Goal: Task Accomplishment & Management: Use online tool/utility

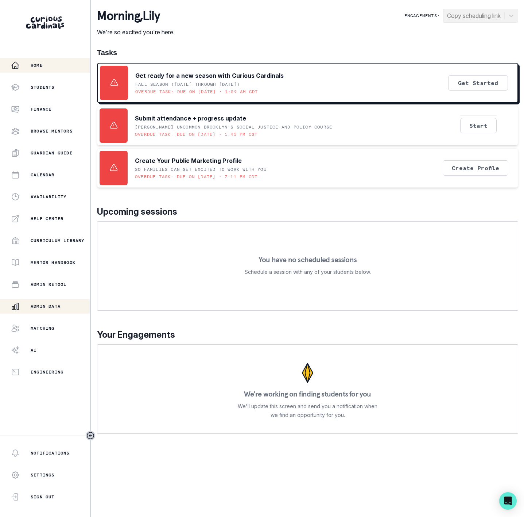
click at [49, 306] on p "Admin Data" at bounding box center [46, 306] width 30 height 6
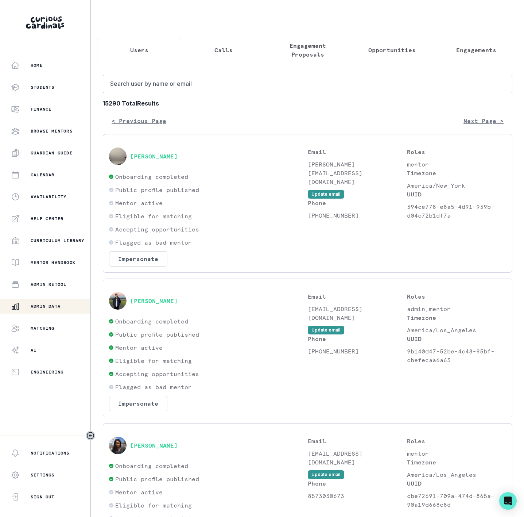
click at [457, 53] on p "Engagements" at bounding box center [476, 50] width 40 height 9
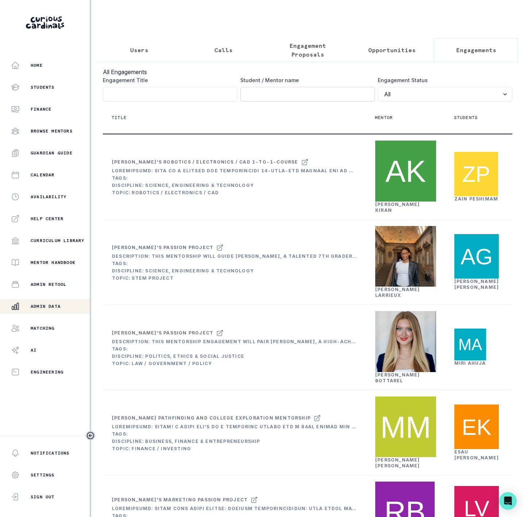
click at [248, 100] on input "Engagement Title" at bounding box center [307, 94] width 135 height 15
paste input "[PERSON_NAME]"
type input "[PERSON_NAME]"
click button "submit" at bounding box center [0, 0] width 0 height 0
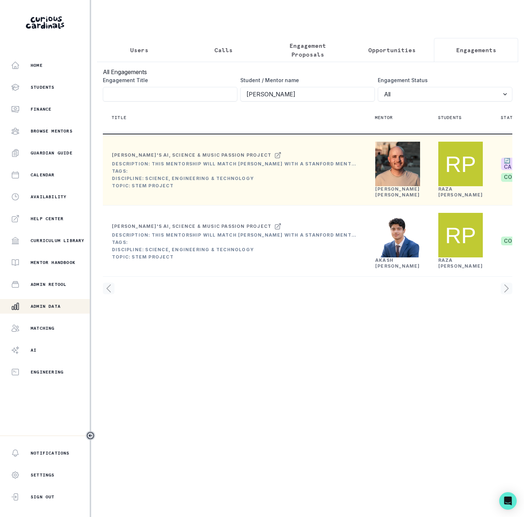
click at [388, 198] on div "[PERSON_NAME]" at bounding box center [397, 192] width 45 height 12
click at [384, 197] on link "[PERSON_NAME]" at bounding box center [397, 191] width 45 height 11
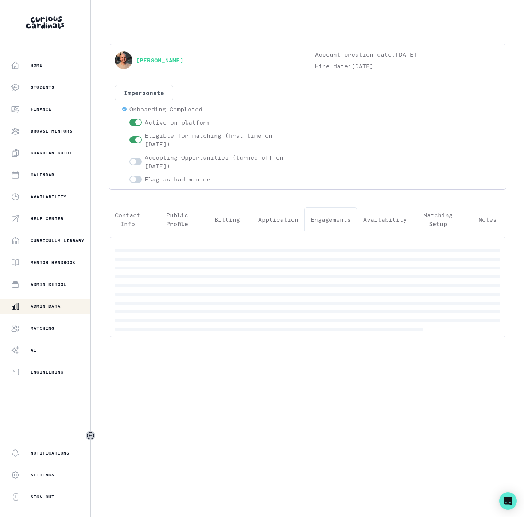
click at [328, 219] on p "Engagements" at bounding box center [331, 219] width 40 height 9
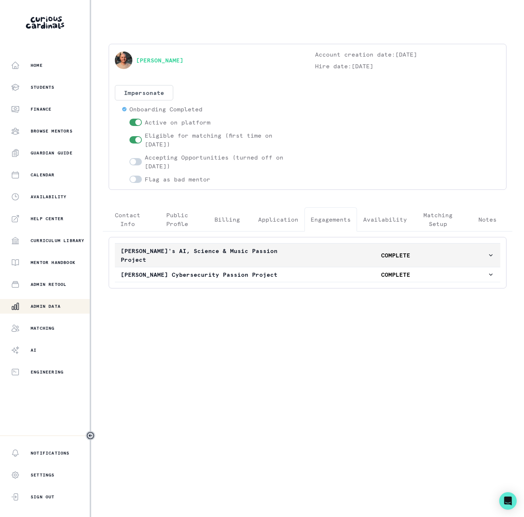
click at [242, 246] on button "[PERSON_NAME]'s AI, Science & Music Passion Project COMPLETE" at bounding box center [308, 254] width 386 height 23
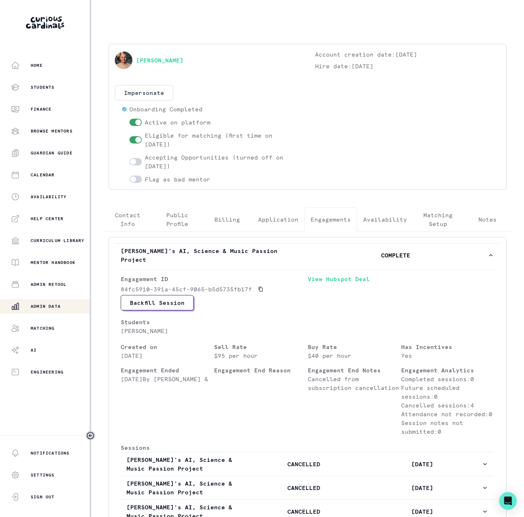
click at [40, 304] on p "Admin Data" at bounding box center [46, 306] width 30 height 6
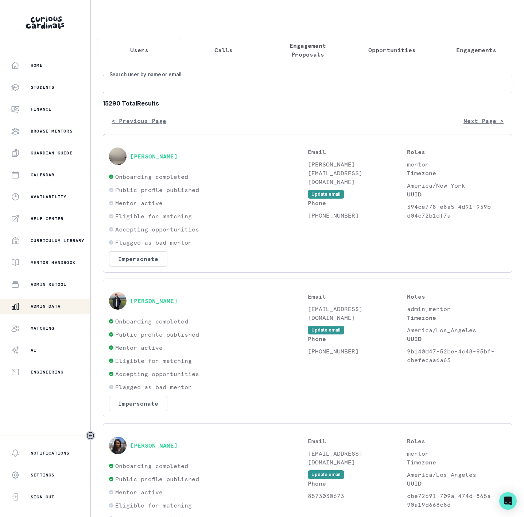
click at [133, 84] on input "Search user by name or email" at bounding box center [308, 84] width 410 height 18
paste input "[PERSON_NAME]"
type input "[PERSON_NAME]"
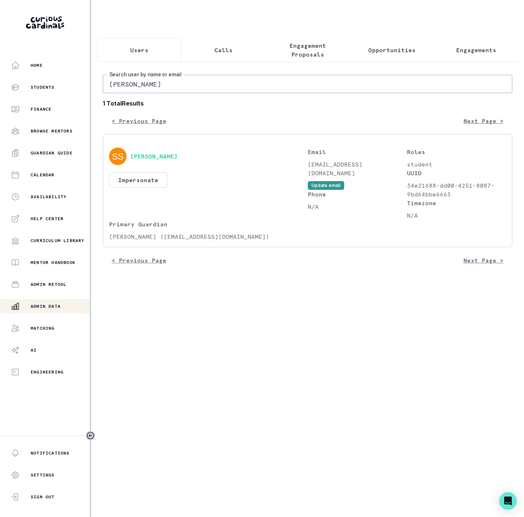
click at [480, 46] on p "Engagements" at bounding box center [476, 50] width 40 height 9
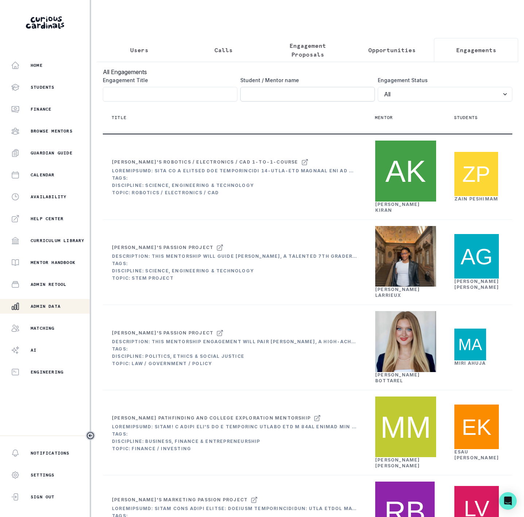
click at [242, 101] on input "Engagement Title" at bounding box center [307, 94] width 135 height 15
paste input "[PERSON_NAME]"
type input "[PERSON_NAME]"
click button "submit" at bounding box center [0, 0] width 0 height 0
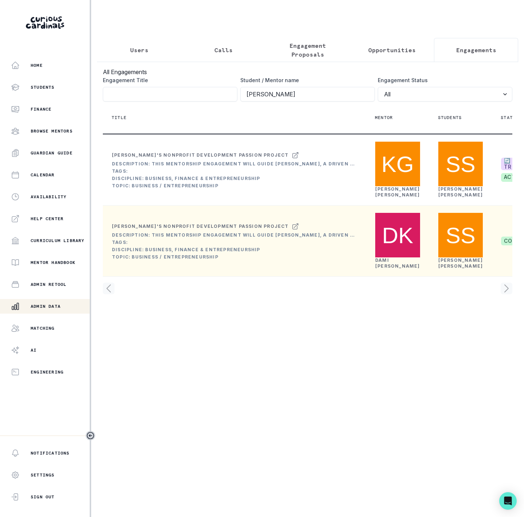
click at [388, 268] on link "[PERSON_NAME]" at bounding box center [397, 262] width 45 height 11
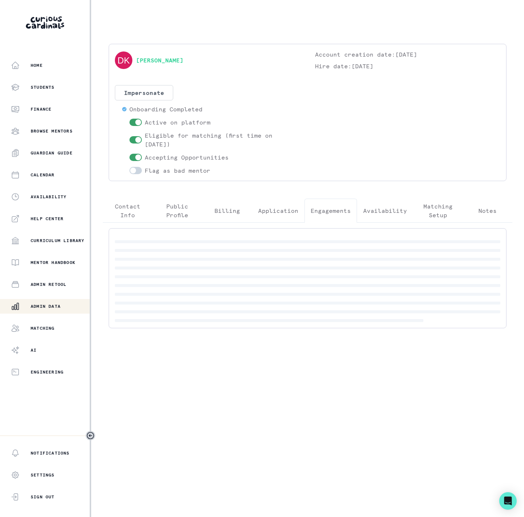
click at [322, 214] on p "Engagements" at bounding box center [331, 210] width 40 height 9
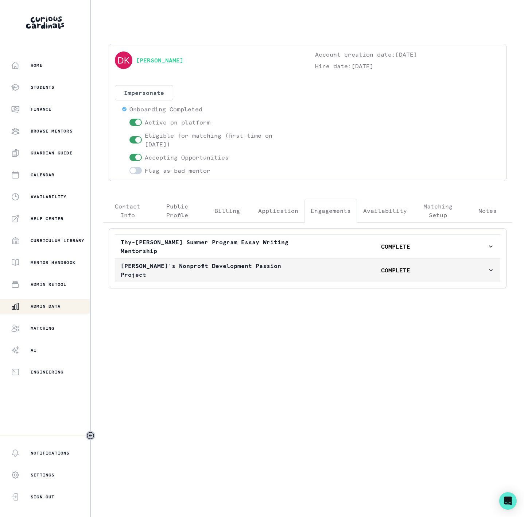
click at [165, 266] on p "[PERSON_NAME]'s Nonprofit Development Passion Project" at bounding box center [212, 270] width 183 height 18
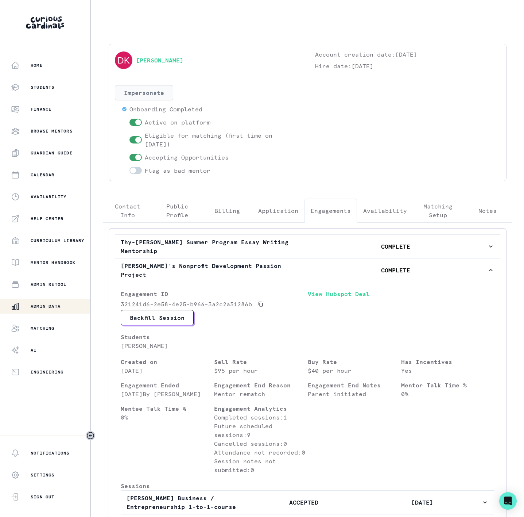
click at [140, 90] on button "Impersonate" at bounding box center [144, 92] width 58 height 15
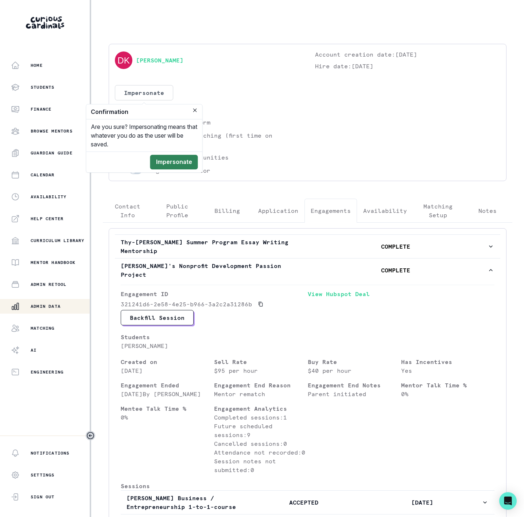
click at [190, 161] on button "Impersonate" at bounding box center [174, 162] width 48 height 15
